Goal: Task Accomplishment & Management: Manage account settings

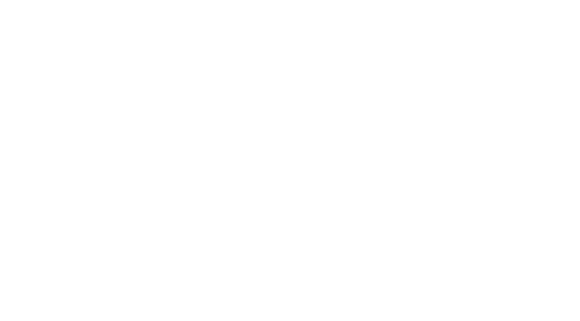
click at [318, 172] on div at bounding box center [386, 171] width 387 height 301
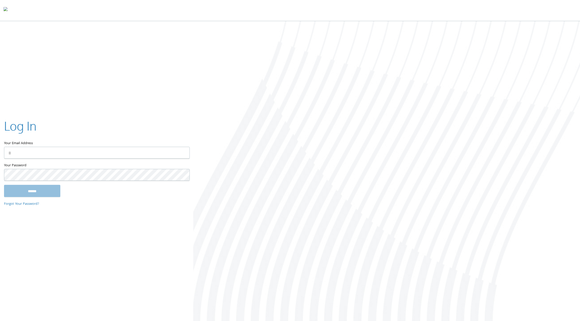
type input "**********"
click at [40, 191] on input "******" at bounding box center [32, 191] width 56 height 12
